Goal: Task Accomplishment & Management: Complete application form

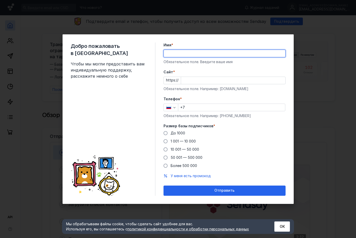
click at [251, 79] on div "Cайт * https:// Обязательное поле. Например: [DOMAIN_NAME]" at bounding box center [225, 80] width 122 height 22
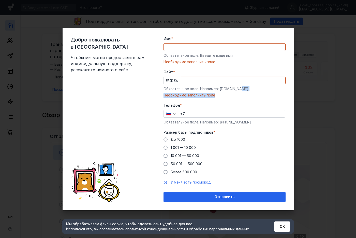
drag, startPoint x: 220, startPoint y: 93, endPoint x: 240, endPoint y: 90, distance: 20.2
click at [240, 90] on div "Обязательное поле. Например: [DOMAIN_NAME]" at bounding box center [225, 88] width 122 height 5
click at [243, 90] on div "Обязательное поле. Например: [DOMAIN_NAME]" at bounding box center [225, 88] width 122 height 5
drag, startPoint x: 243, startPoint y: 89, endPoint x: 220, endPoint y: 87, distance: 23.5
click at [220, 87] on div "Обязательное поле. Например: [DOMAIN_NAME]" at bounding box center [225, 88] width 122 height 5
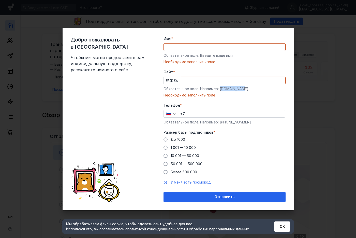
copy div "[DOMAIN_NAME]"
click at [222, 82] on input "Cайт *" at bounding box center [233, 80] width 104 height 7
paste input "[DOMAIN_NAME]"
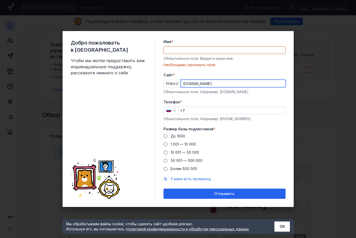
type input "[DOMAIN_NAME]"
click at [184, 50] on input "Имя *" at bounding box center [225, 50] width 122 height 7
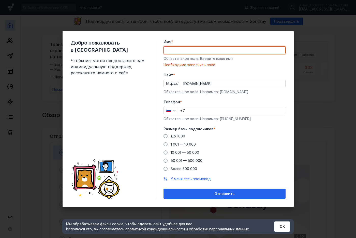
type input "F"
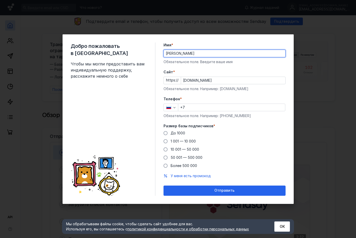
type input "[PERSON_NAME]"
click at [187, 144] on div "До [DATE] 1 001 — 10 000 10 001 — 50 000 50 001 — 500 000 Более 500 000" at bounding box center [225, 149] width 122 height 38
click at [187, 148] on span "10 001 — 50 000" at bounding box center [185, 149] width 28 height 4
click at [0, 0] on input "10 001 — 50 000" at bounding box center [0, 0] width 0 height 0
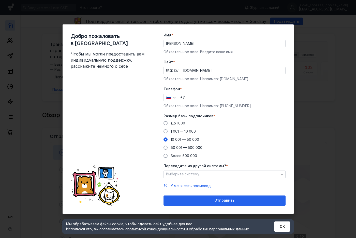
click at [210, 170] on div "Переходите из другой системы? * Выберите систему" at bounding box center [225, 170] width 122 height 15
click at [210, 172] on div "Выберите систему" at bounding box center [225, 174] width 122 height 8
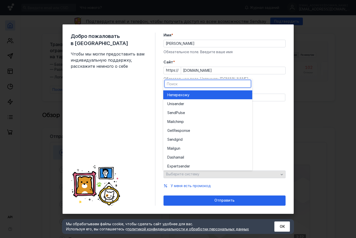
click at [210, 172] on div "Выберите систему" at bounding box center [225, 174] width 122 height 8
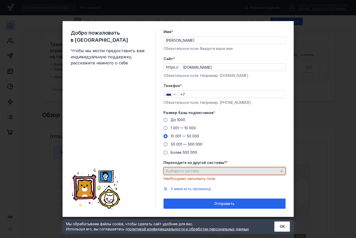
click at [209, 175] on div "Выберите систему" at bounding box center [225, 171] width 122 height 8
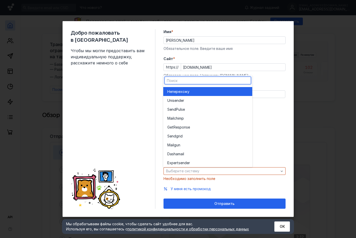
click at [187, 89] on span "перехожу" at bounding box center [181, 91] width 18 height 5
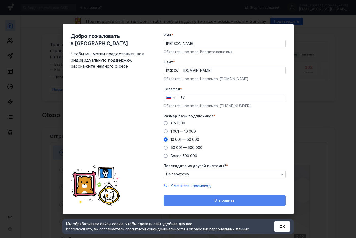
click at [223, 202] on span "Отправить" at bounding box center [224, 200] width 20 height 4
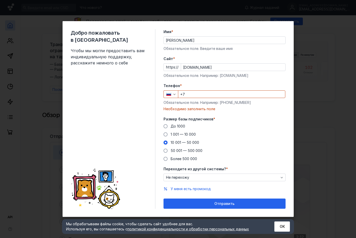
click at [200, 86] on label "Телефон *" at bounding box center [225, 85] width 122 height 5
click at [199, 90] on div "Телефон * +7 Обязательное поле. Например: [PHONE_NUMBER] Необходимо заполнить п…" at bounding box center [225, 97] width 122 height 28
click at [193, 92] on input "+7" at bounding box center [231, 94] width 107 height 7
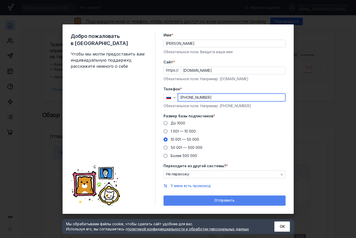
type input "[PHONE_NUMBER]"
click at [231, 199] on span "Отправить" at bounding box center [224, 200] width 20 height 4
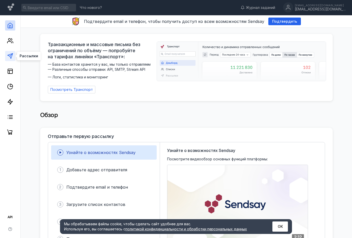
click at [10, 57] on icon at bounding box center [10, 56] width 6 height 6
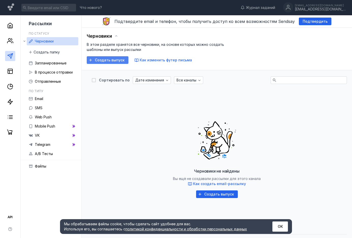
click at [115, 64] on div "Создать выпуск" at bounding box center [108, 60] width 42 height 8
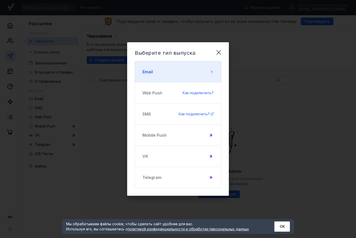
click at [186, 72] on button "Email" at bounding box center [178, 71] width 86 height 21
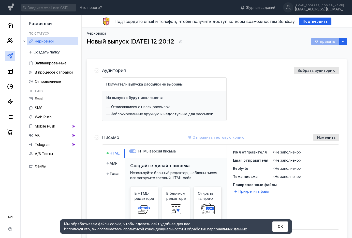
click at [315, 66] on div "Аудитория Выбрать аудиторию Получатели выпуска рассылки не выбраны Из выпуска б…" at bounding box center [217, 93] width 260 height 67
click at [316, 71] on span "Выбрать аудиторию" at bounding box center [317, 70] width 38 height 4
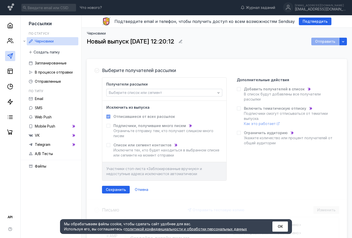
click at [108, 116] on icon at bounding box center [109, 117] width 4 height 4
click at [117, 192] on div "Сохранить" at bounding box center [116, 190] width 28 height 8
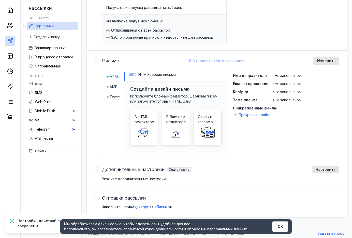
scroll to position [80, 0]
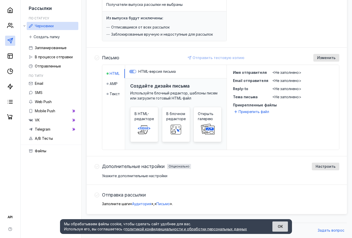
click at [280, 227] on button "ОК" at bounding box center [280, 226] width 16 height 10
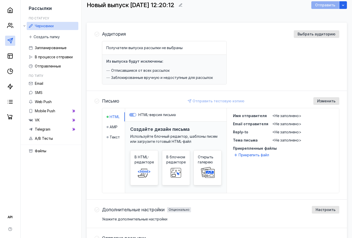
scroll to position [0, 0]
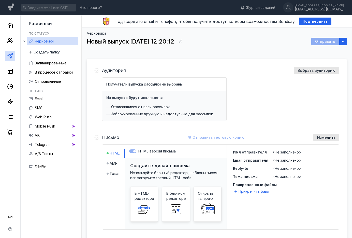
click at [326, 43] on div "Отправить" at bounding box center [325, 42] width 28 height 8
click at [127, 66] on div "Аудитория Выбрать аудиторию Получатели выпуска рассылки не выбраны Из выпуска б…" at bounding box center [217, 93] width 260 height 67
click at [329, 38] on div "Отправить" at bounding box center [325, 42] width 28 height 8
click at [343, 40] on icon "button" at bounding box center [343, 41] width 4 height 4
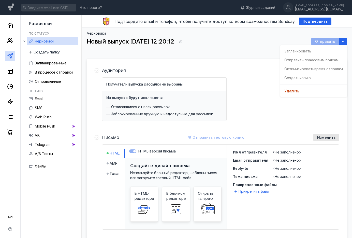
click at [296, 51] on div "Зап ланировать Отправить по часовым поясам Оптимизировать время отправки Создат…" at bounding box center [313, 70] width 67 height 51
click at [239, 57] on div "Аудитория Выбрать аудиторию Получатели выпуска рассылки не выбраны Из выпуска б…" at bounding box center [217, 176] width 260 height 247
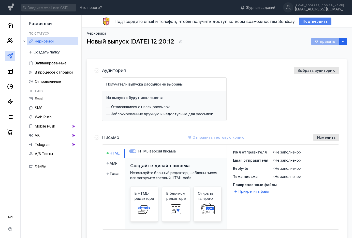
click at [320, 24] on div "Подтвердить" at bounding box center [315, 22] width 33 height 8
